Goal: Information Seeking & Learning: Learn about a topic

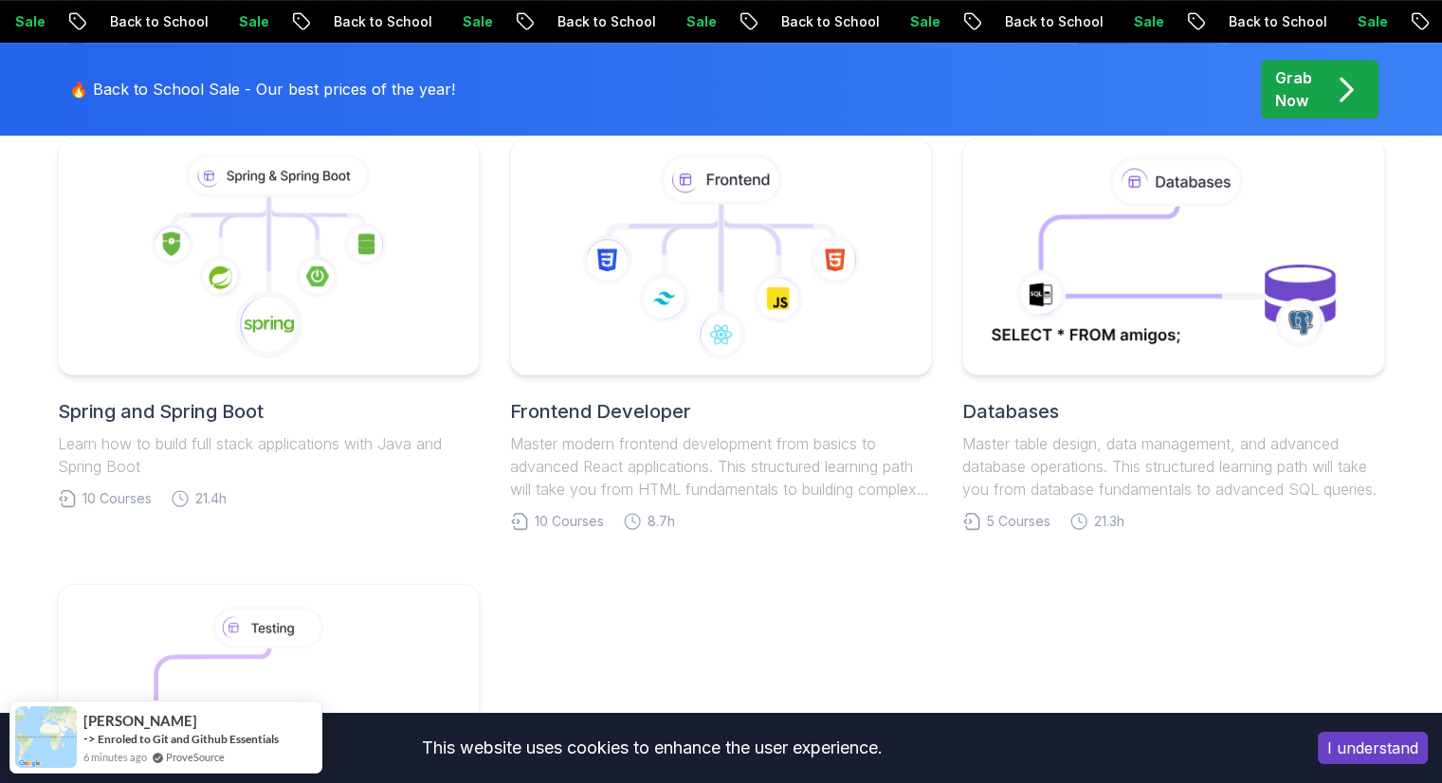
scroll to position [948, 0]
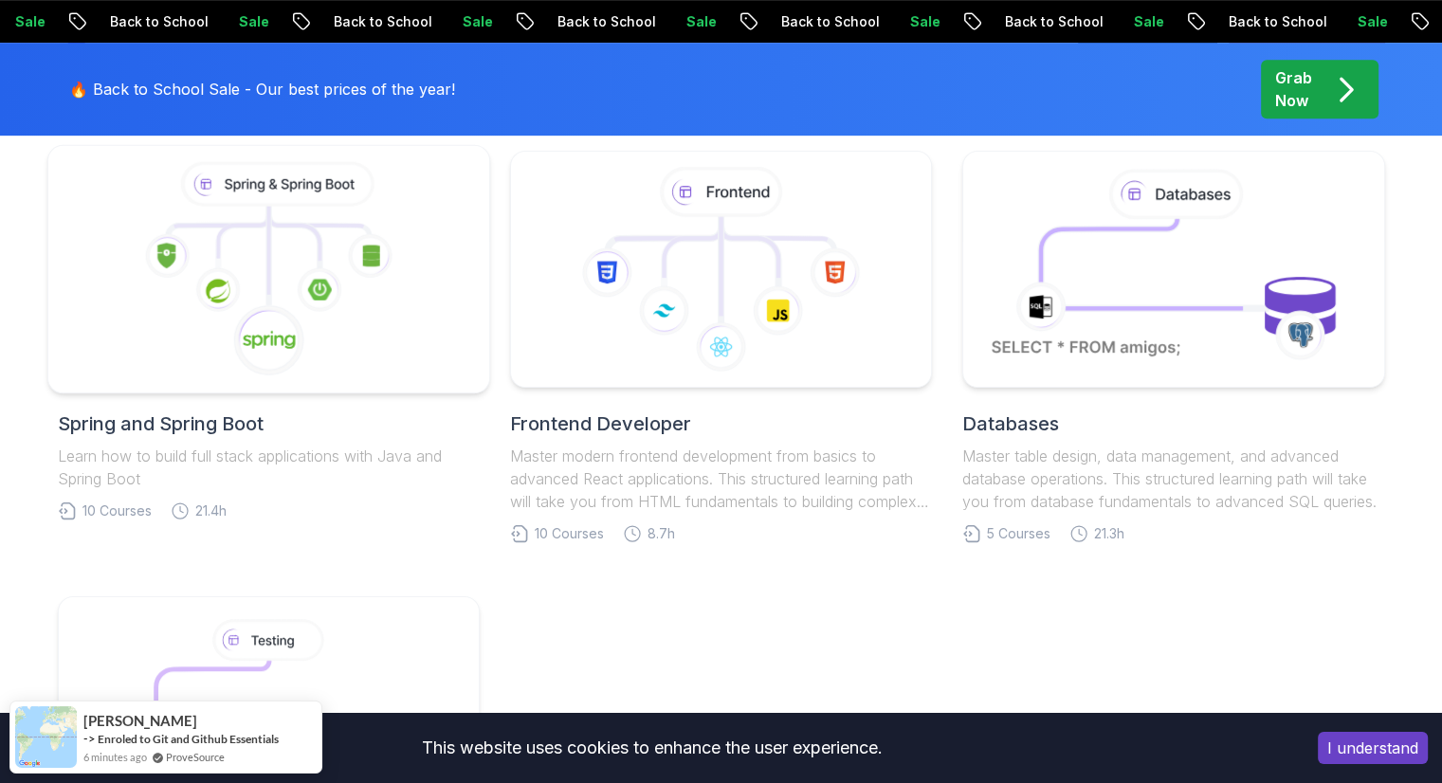
click at [319, 258] on icon at bounding box center [293, 243] width 50 height 55
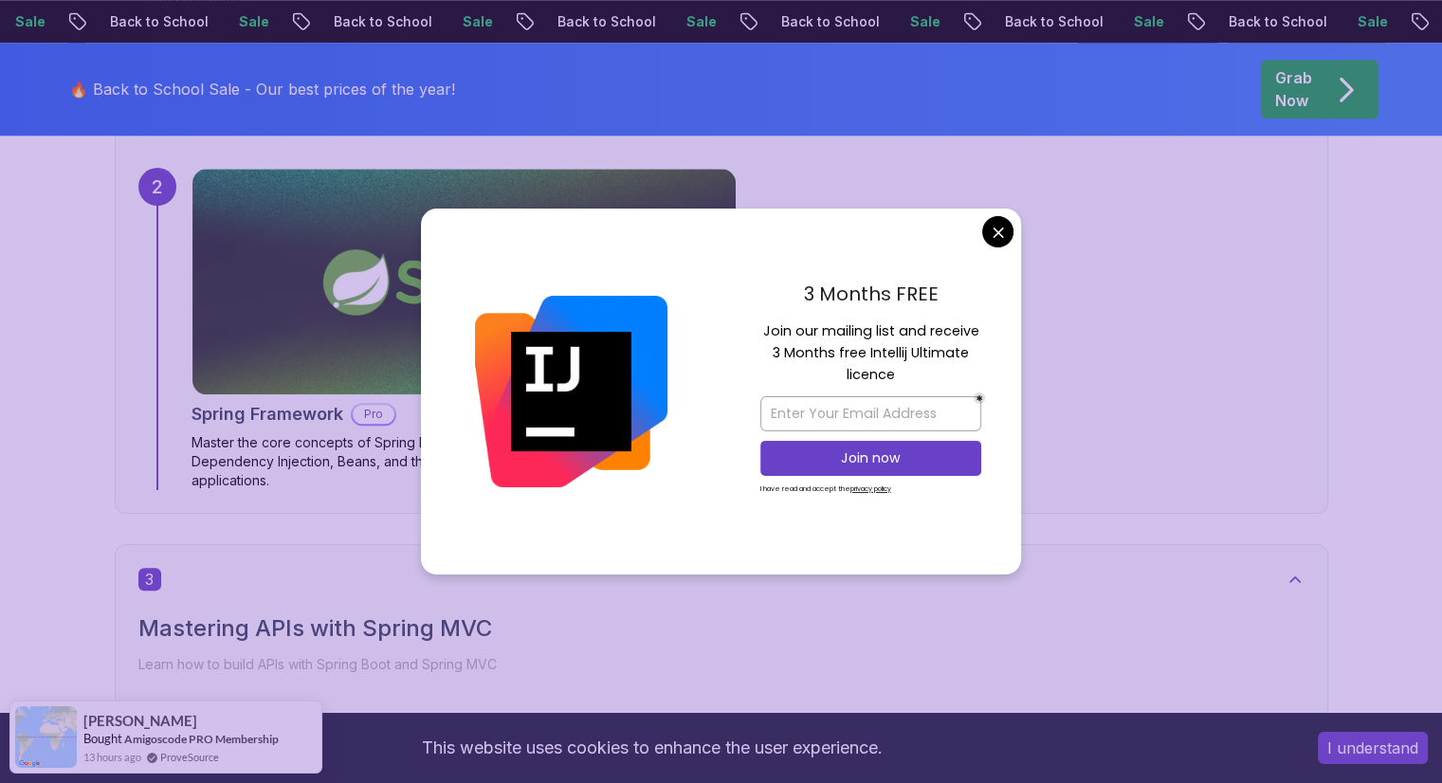
scroll to position [2086, 0]
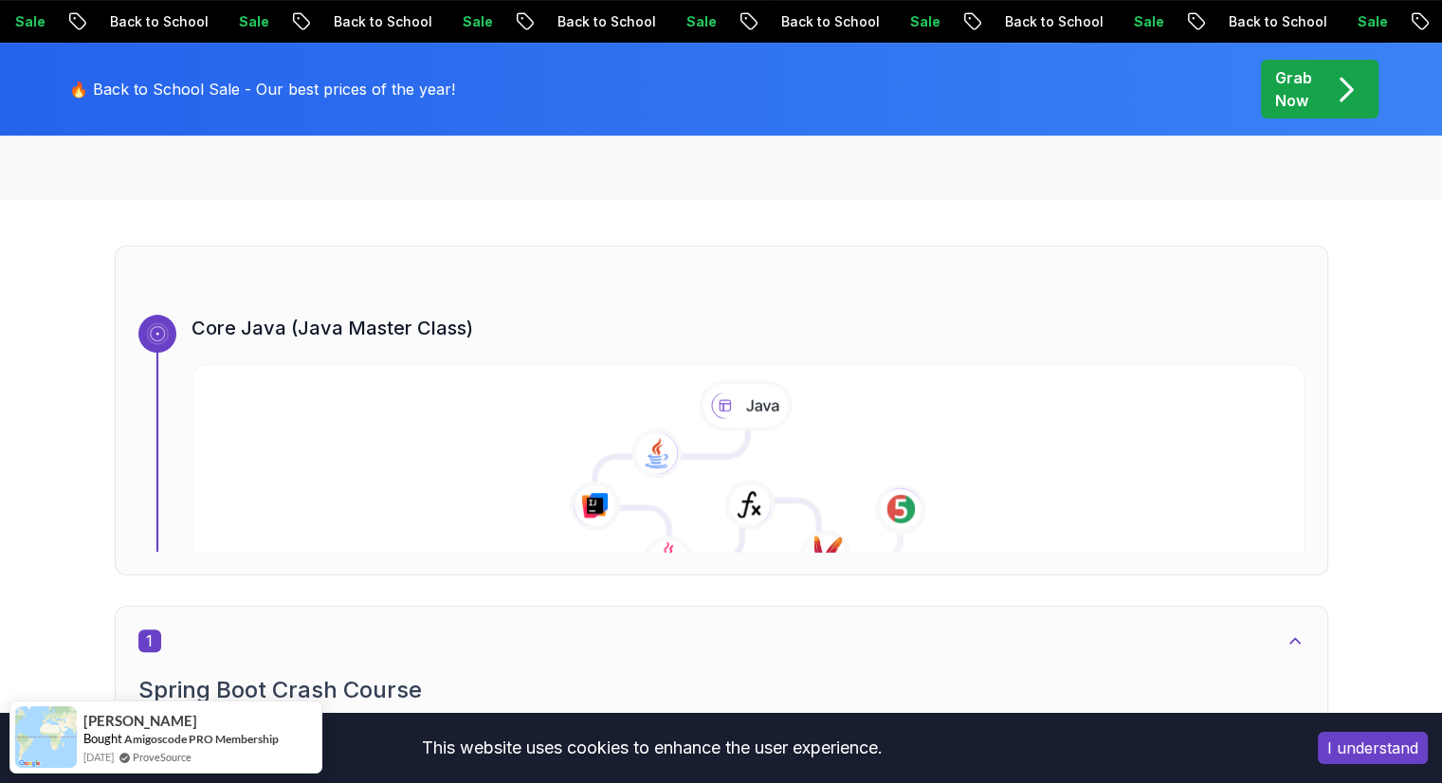
scroll to position [948, 0]
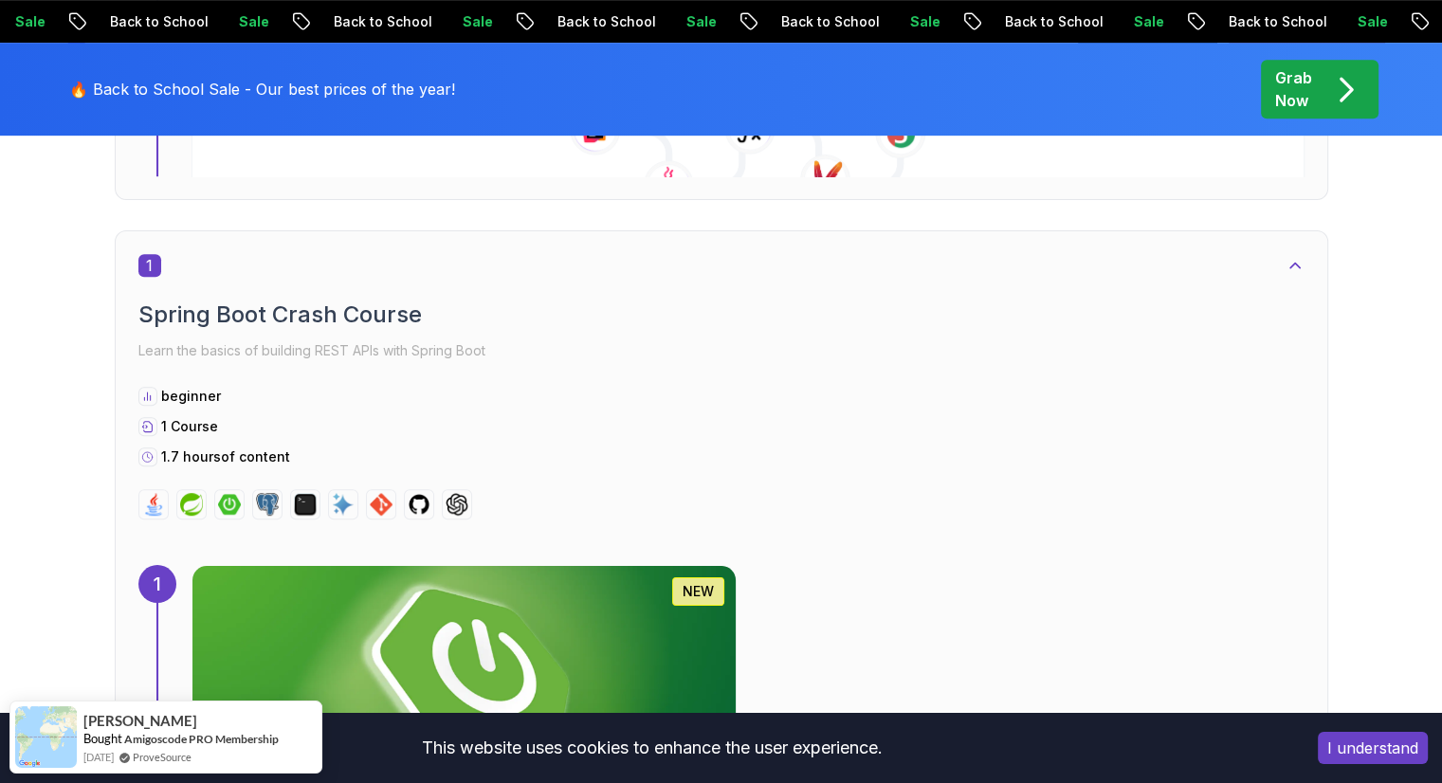
click at [749, 560] on img at bounding box center [463, 678] width 571 height 237
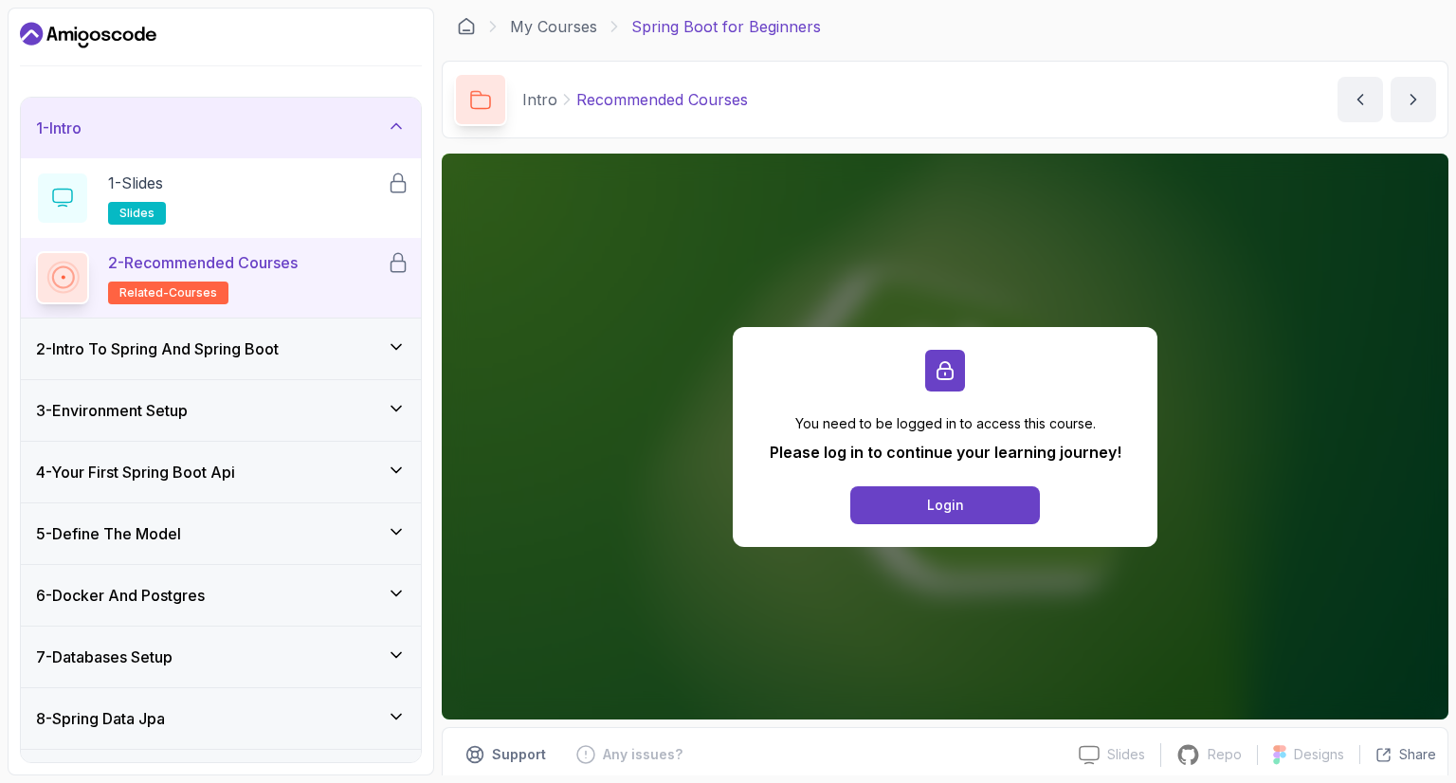
click at [305, 351] on div "2 - Intro To Spring And Spring Boot" at bounding box center [221, 348] width 370 height 23
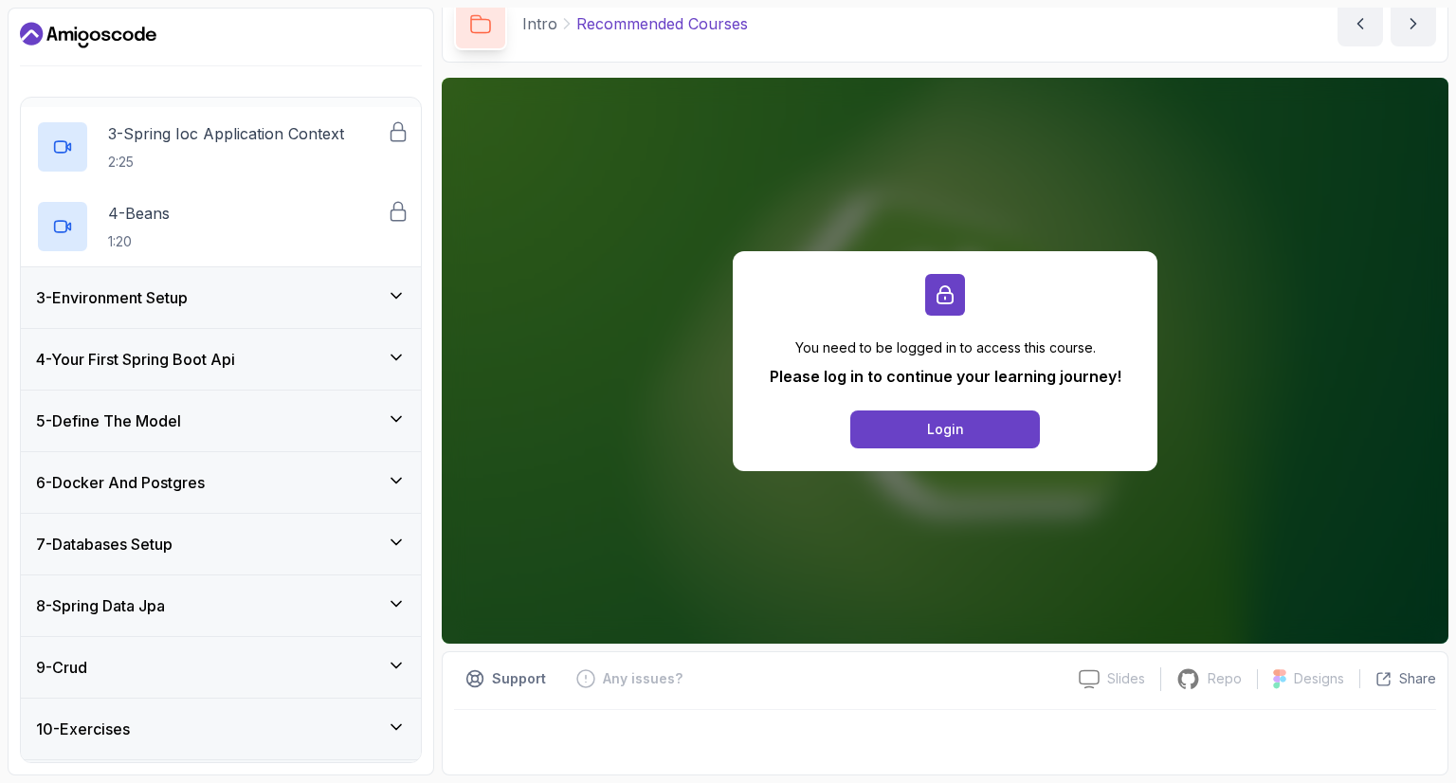
scroll to position [390, 0]
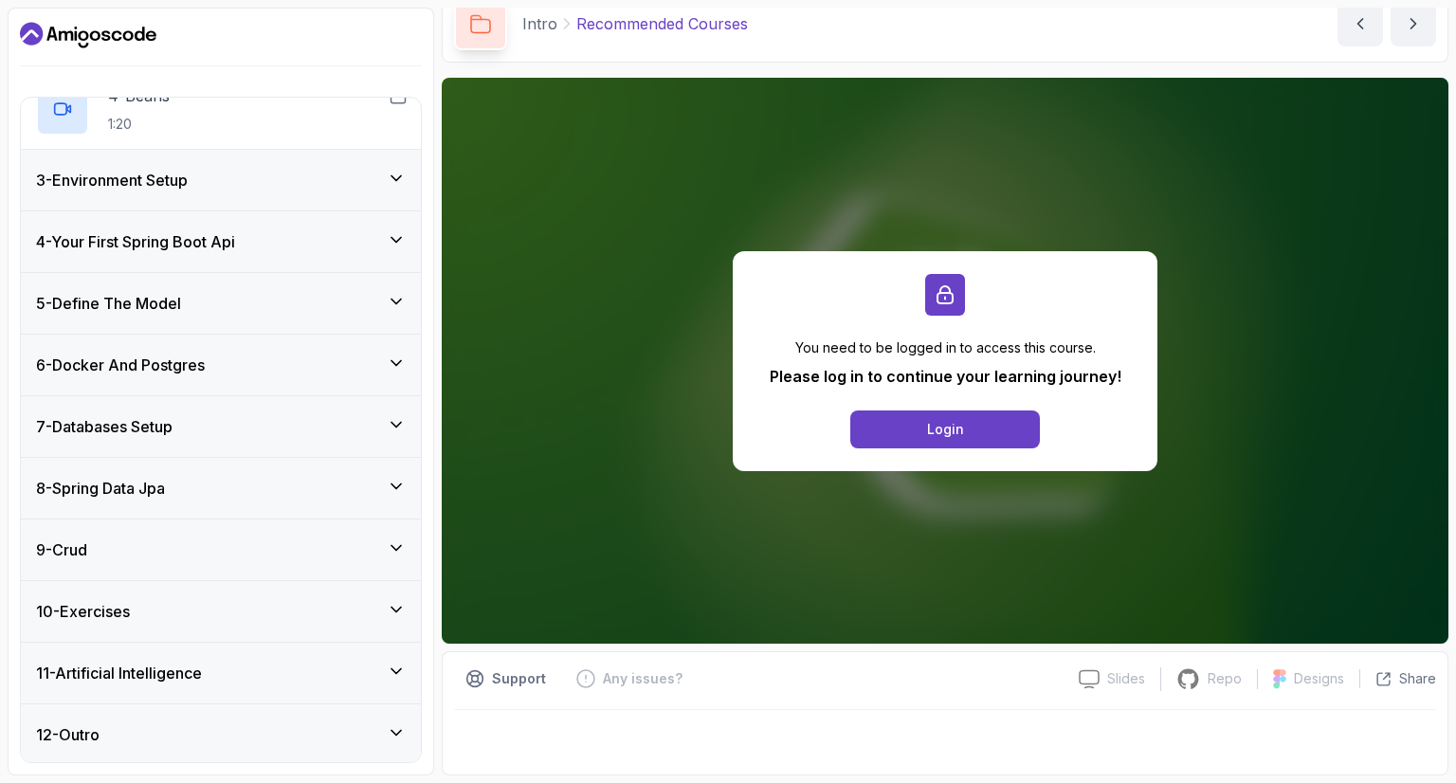
click at [291, 309] on div "5 - Define The Model" at bounding box center [221, 303] width 370 height 23
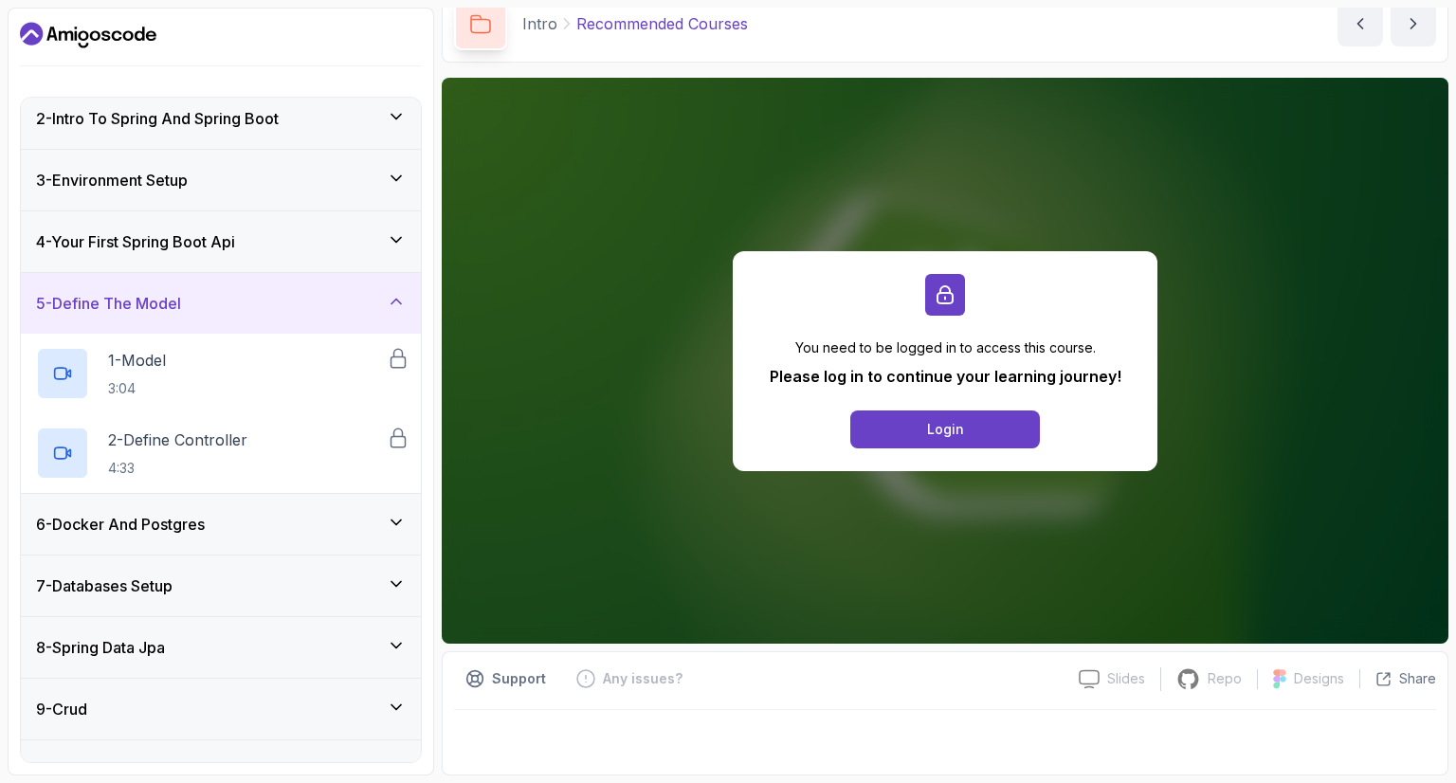
scroll to position [230, 0]
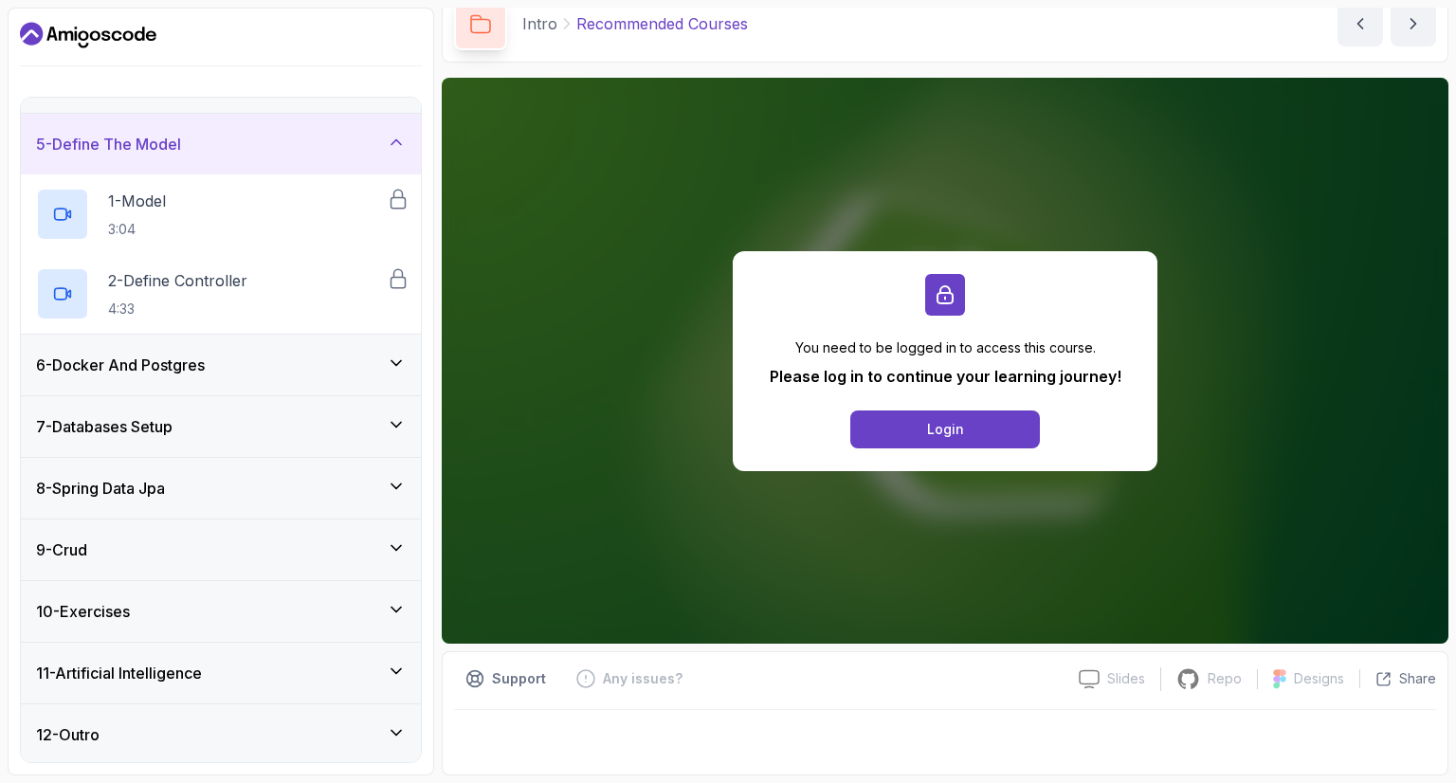
click at [277, 384] on div "6 - Docker And Postgres" at bounding box center [221, 365] width 400 height 61
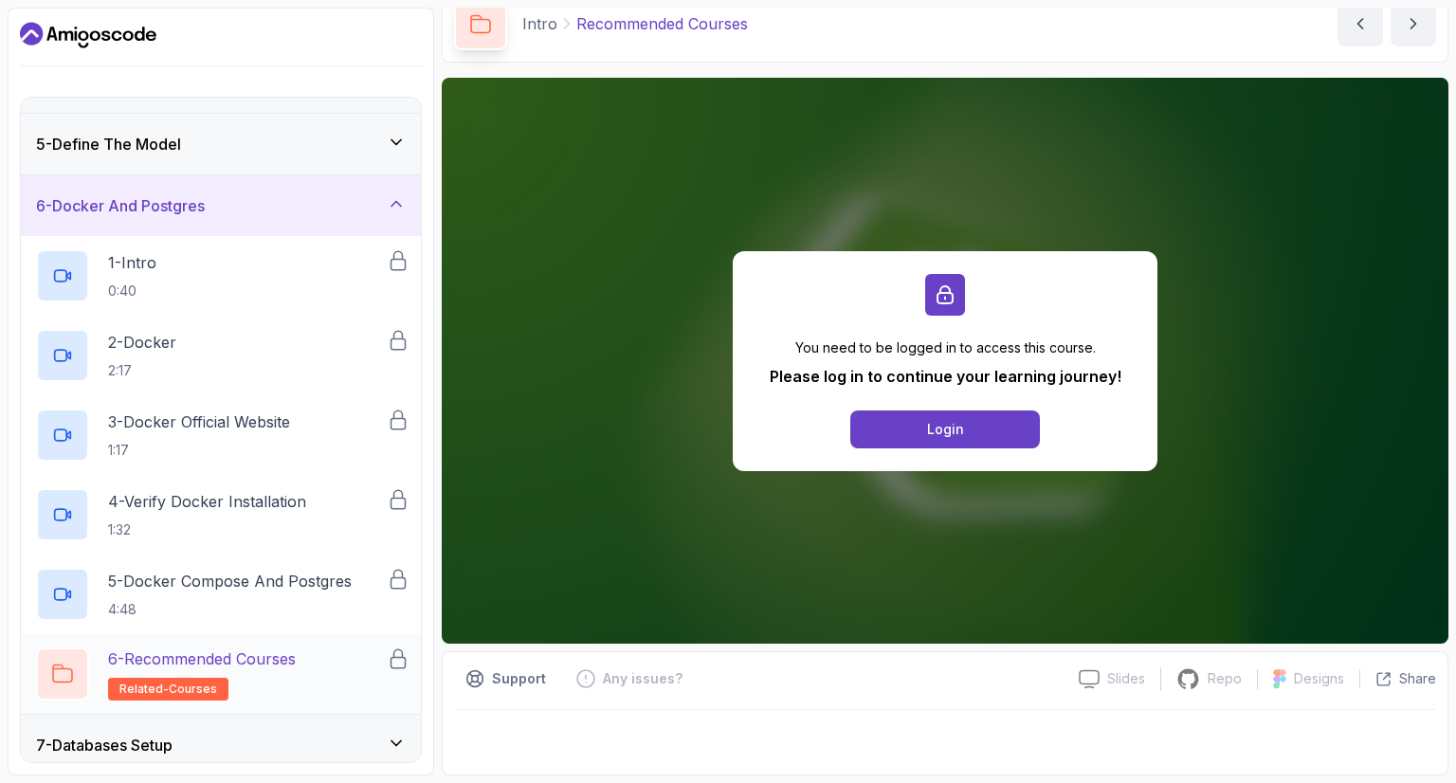
click at [287, 647] on p "6 - Recommended Courses" at bounding box center [202, 658] width 188 height 23
